Goal: Navigation & Orientation: Find specific page/section

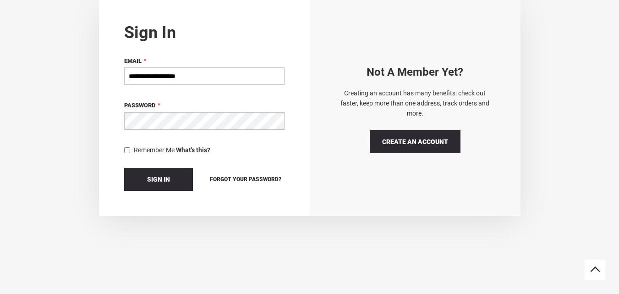
scroll to position [122, 0]
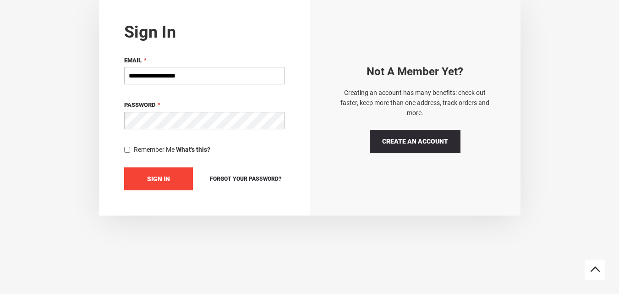
click at [159, 176] on span "Sign In" at bounding box center [158, 178] width 23 height 7
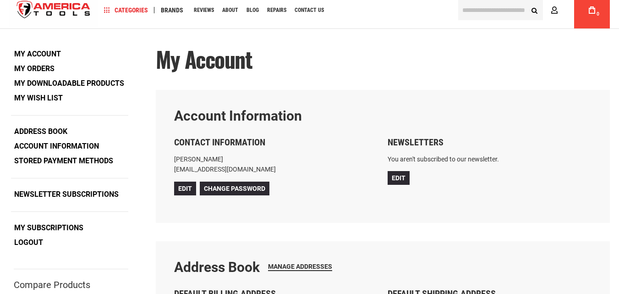
scroll to position [31, 0]
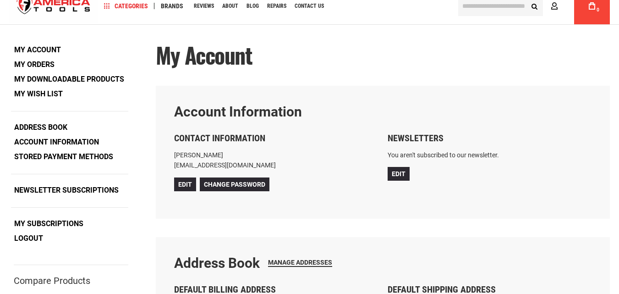
click at [173, 4] on div "Navigation Categories Plumbing Tools Drain Cleaning Diagnostics Pressing Diagno…" at bounding box center [274, 6] width 353 height 37
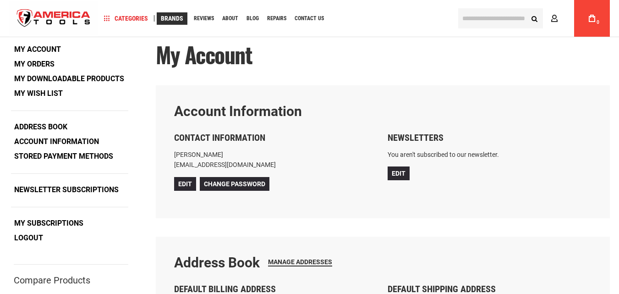
click at [175, 18] on span "Brands" at bounding box center [172, 18] width 22 height 6
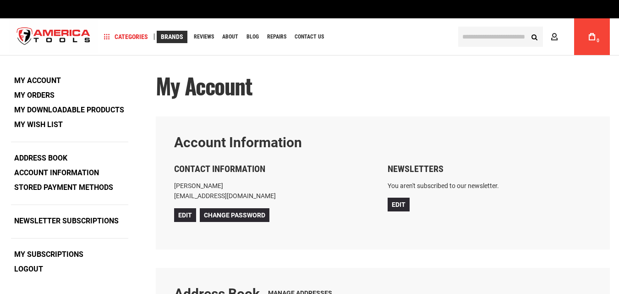
click at [174, 35] on span "Brands" at bounding box center [172, 36] width 22 height 6
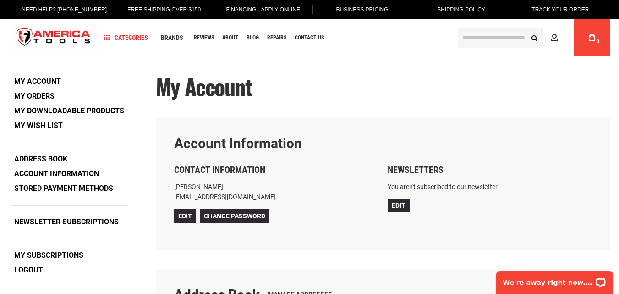
type input "**********"
click at [51, 33] on img "store logo" at bounding box center [53, 38] width 89 height 34
